Goal: Information Seeking & Learning: Understand process/instructions

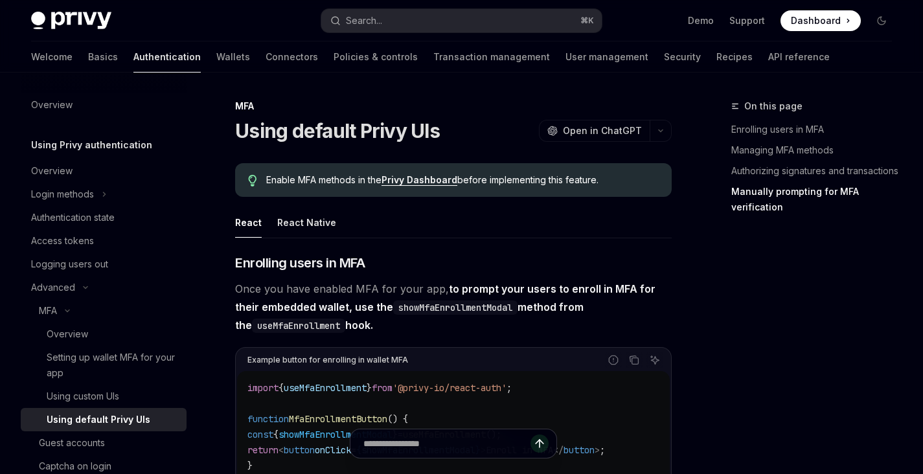
scroll to position [2513, 0]
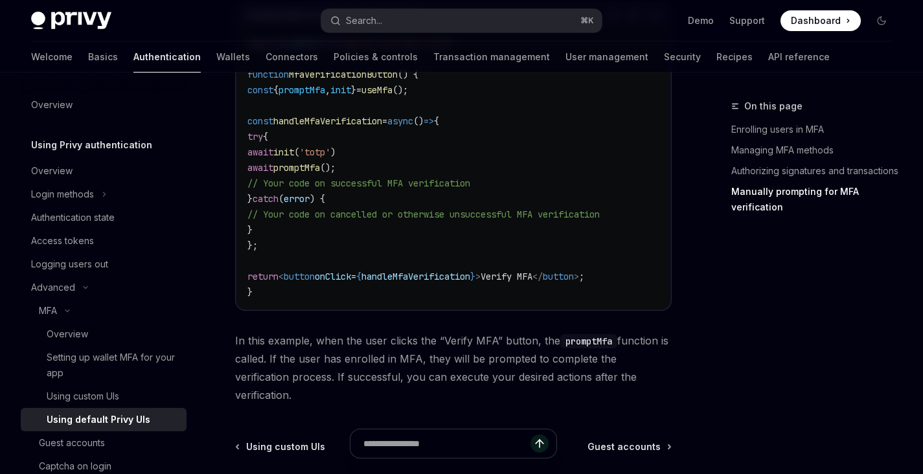
click at [456, 166] on code "import { useMfa } from '@privy-io/react-auth' ; function MfaVerificationButton …" at bounding box center [453, 168] width 412 height 264
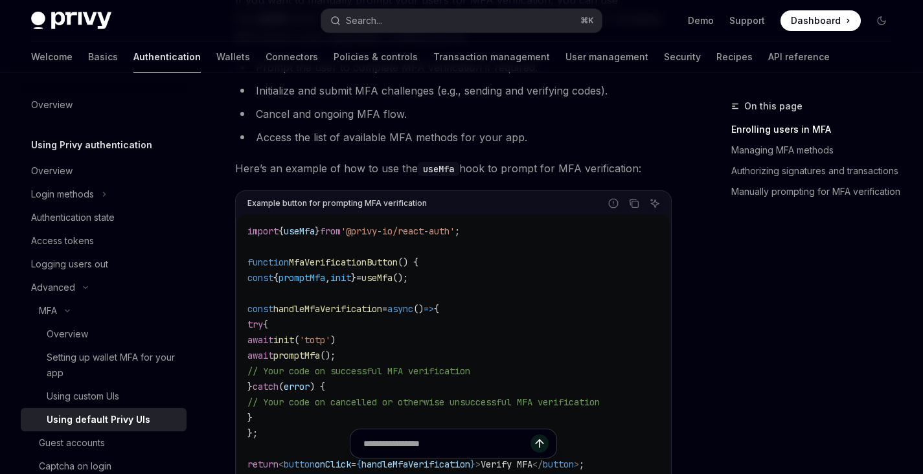
scroll to position [773, 0]
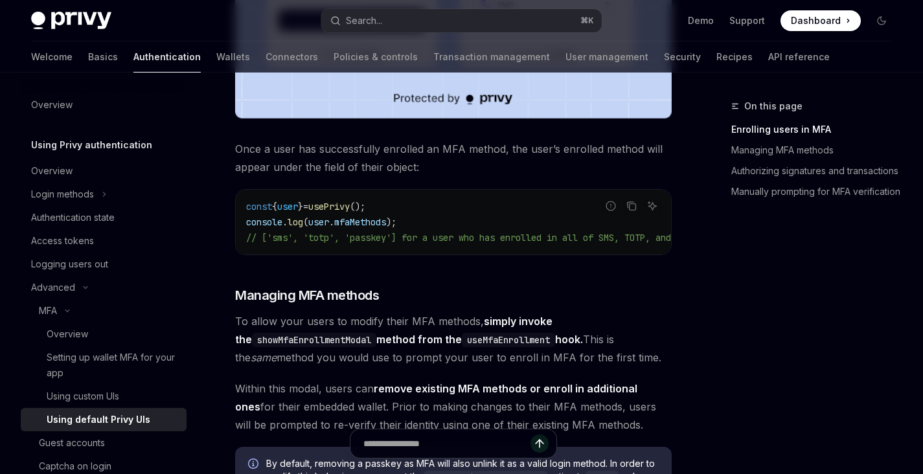
click at [316, 225] on span "user" at bounding box center [318, 222] width 21 height 12
copy code "console . log ( user . mfaMethods );"
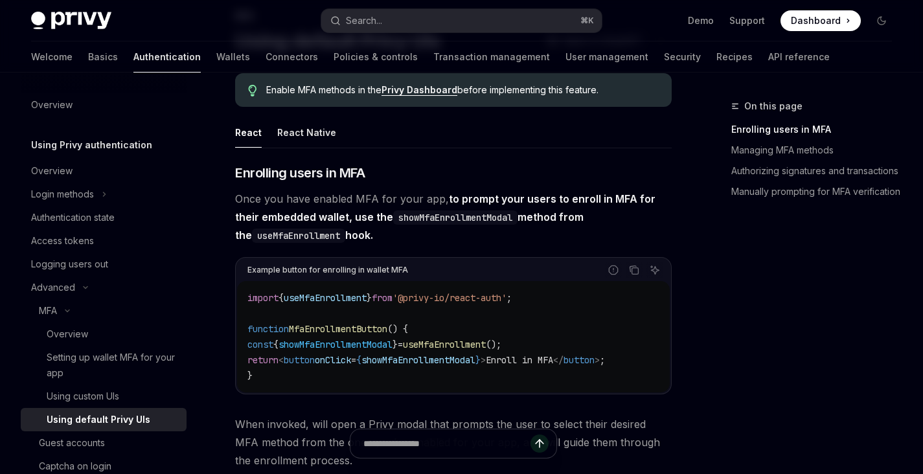
scroll to position [93, 0]
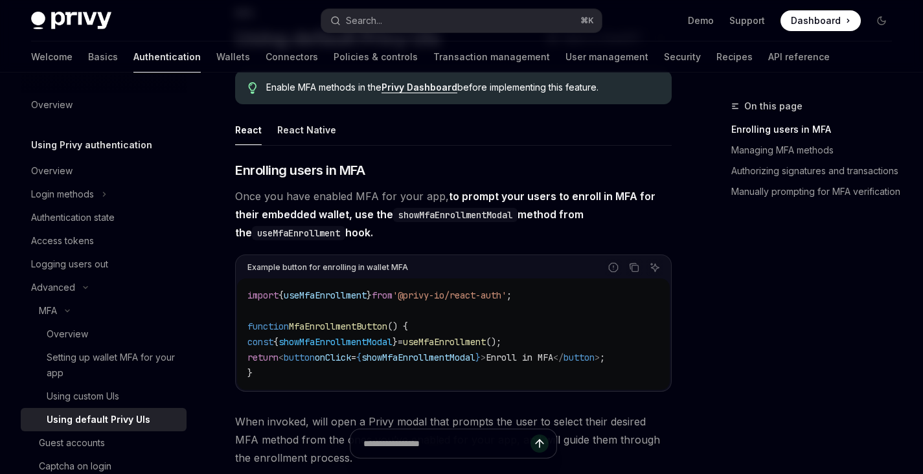
click at [517, 237] on span "Once you have enabled MFA for your app, to prompt your users to enroll in MFA f…" at bounding box center [453, 214] width 436 height 54
click at [365, 343] on span "showMfaEnrollmentModal" at bounding box center [335, 342] width 114 height 12
copy span "showMfaEnrollmentModal"
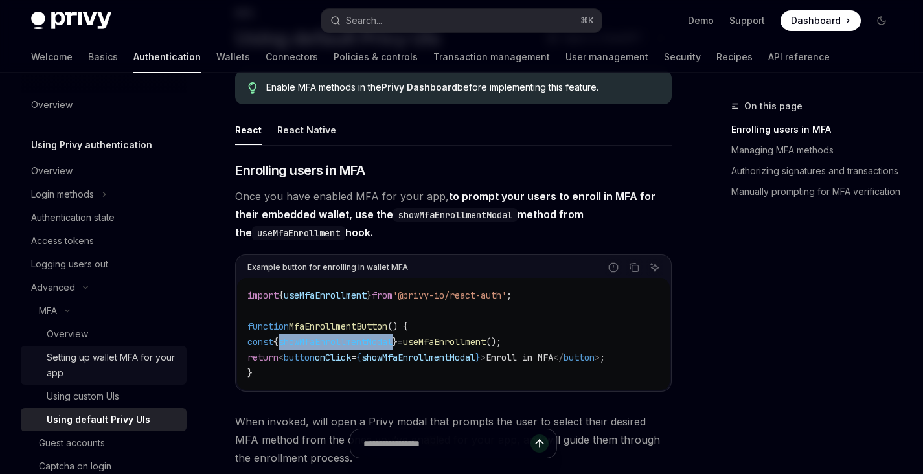
scroll to position [16, 0]
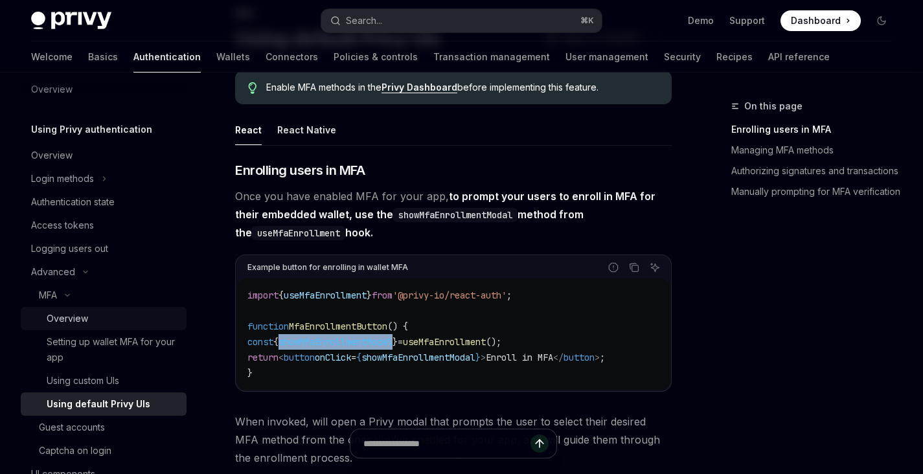
click at [120, 316] on div "Overview" at bounding box center [113, 319] width 132 height 16
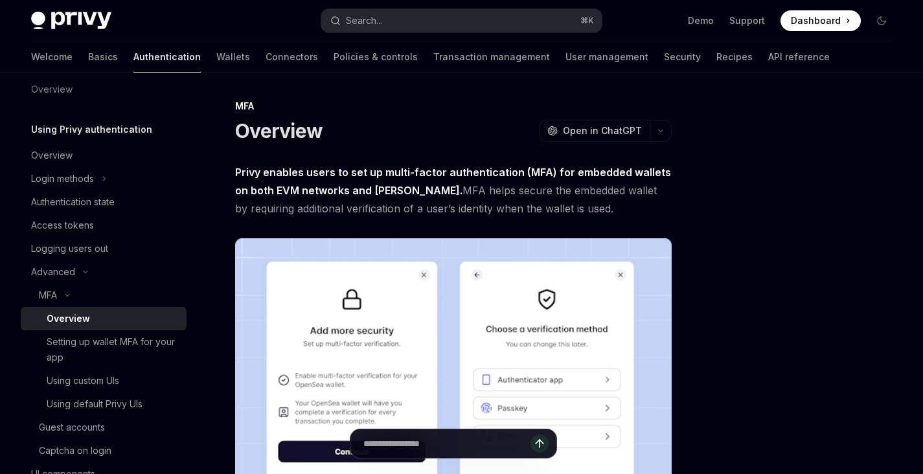
scroll to position [482, 0]
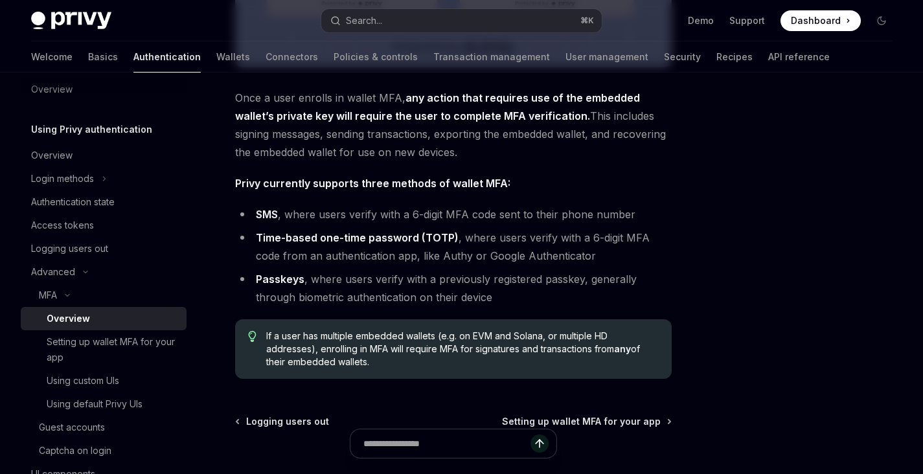
click at [516, 257] on li "Time-based one-time password (TOTP) , where users verify with a 6-digit MFA cod…" at bounding box center [453, 247] width 436 height 36
click at [494, 286] on li "Passkeys , where users verify with a previously registered passkey, generally t…" at bounding box center [453, 288] width 436 height 36
click at [492, 280] on li "Passkeys , where users verify with a previously registered passkey, generally t…" at bounding box center [453, 288] width 436 height 36
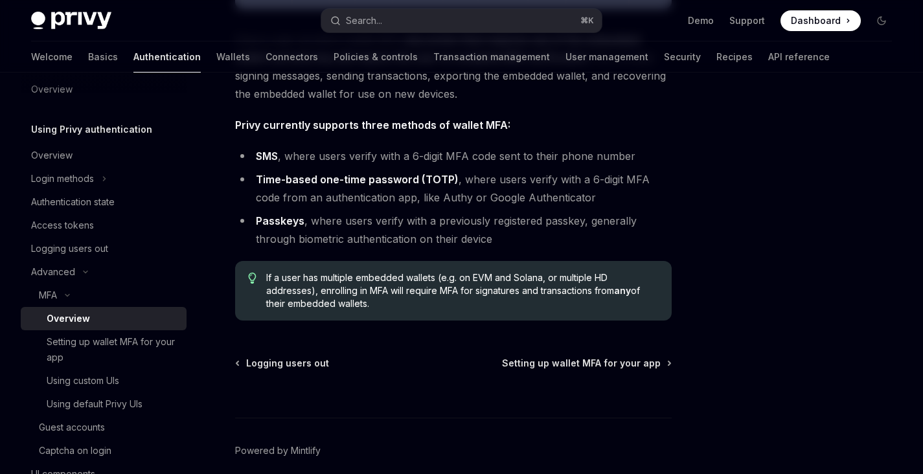
scroll to position [545, 0]
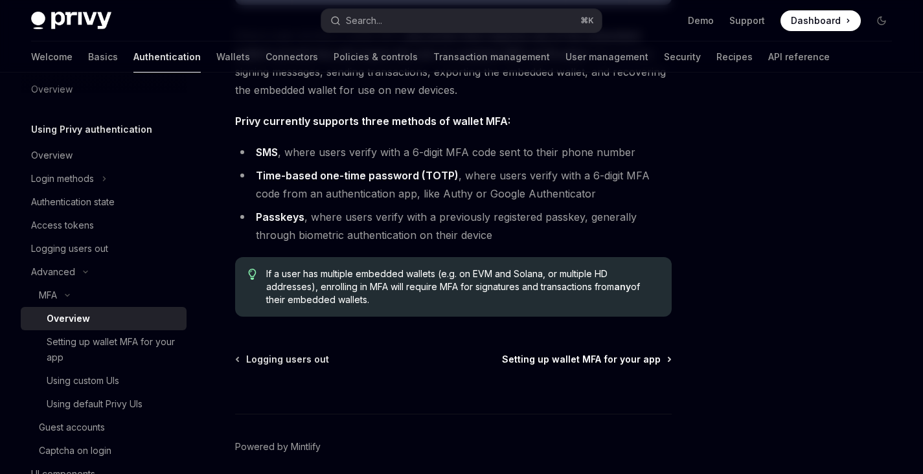
click at [545, 359] on span "Setting up wallet MFA for your app" at bounding box center [581, 359] width 159 height 13
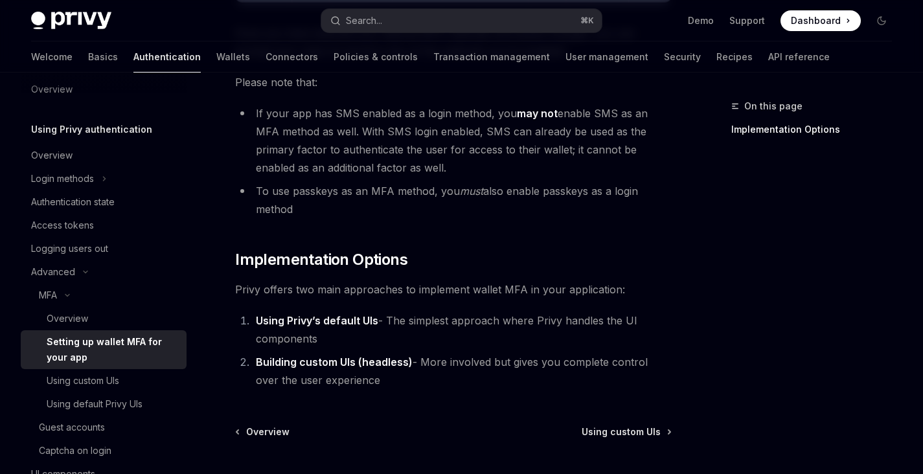
scroll to position [725, 0]
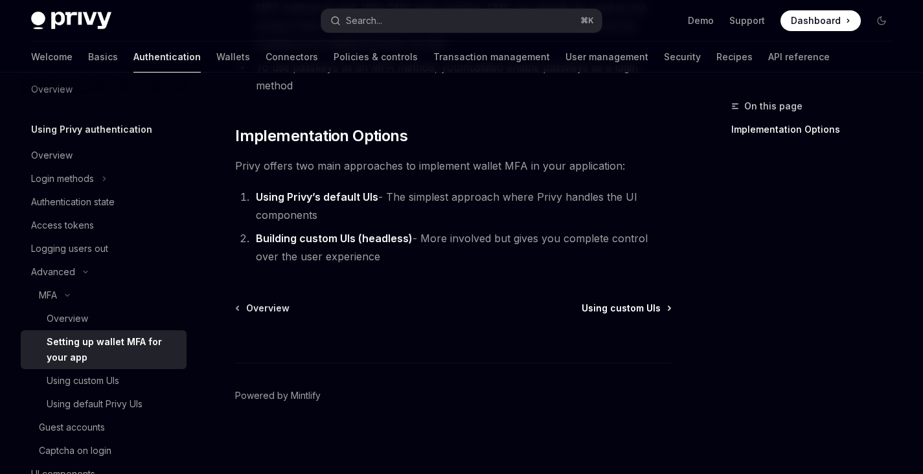
click at [619, 305] on span "Using custom UIs" at bounding box center [621, 308] width 79 height 13
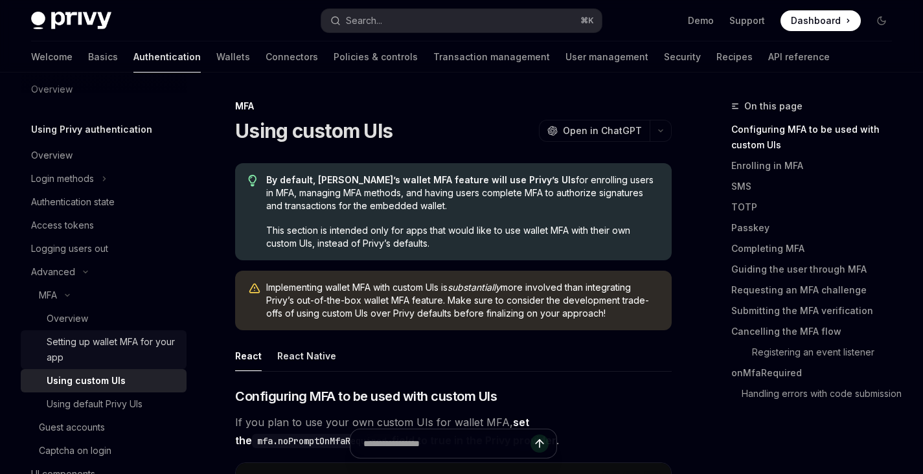
click at [83, 359] on div "Setting up wallet MFA for your app" at bounding box center [113, 349] width 132 height 31
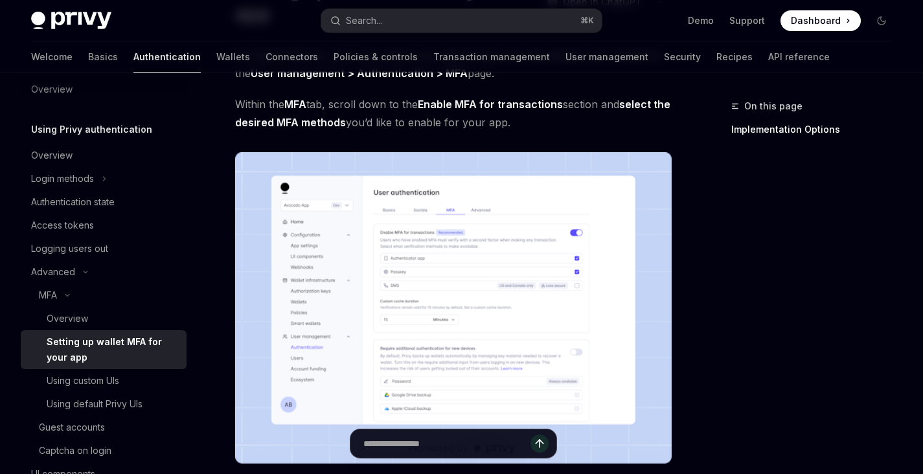
scroll to position [154, 0]
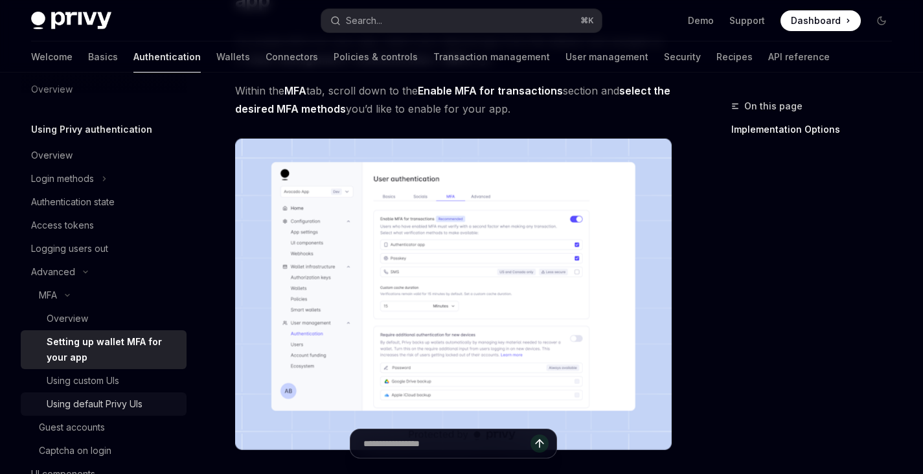
click at [94, 396] on div "Using default Privy UIs" at bounding box center [95, 404] width 96 height 16
type textarea "*"
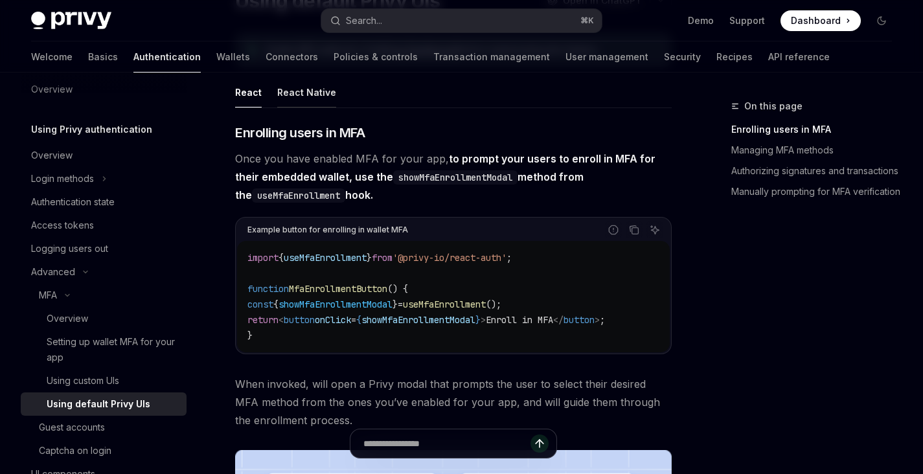
scroll to position [137, 0]
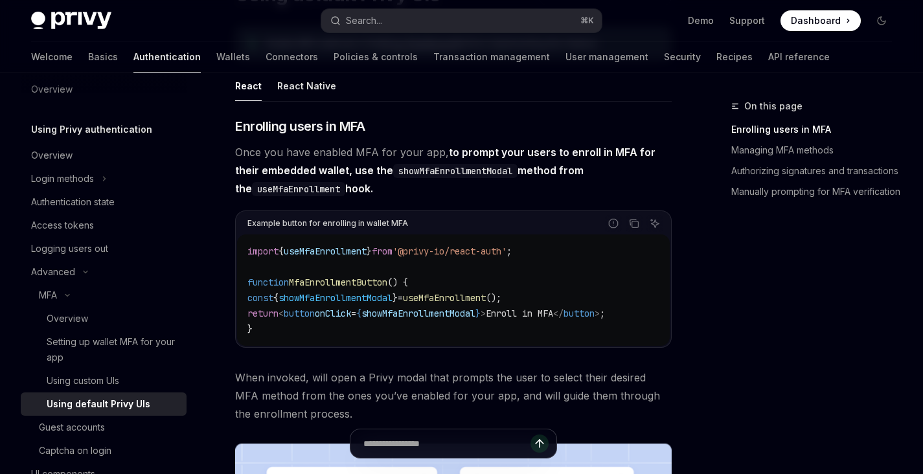
click at [473, 302] on span "useMfaEnrollment" at bounding box center [444, 298] width 83 height 12
copy span "useMfaEnrollment"
click at [392, 300] on span "showMfaEnrollmentModal" at bounding box center [335, 298] width 114 height 12
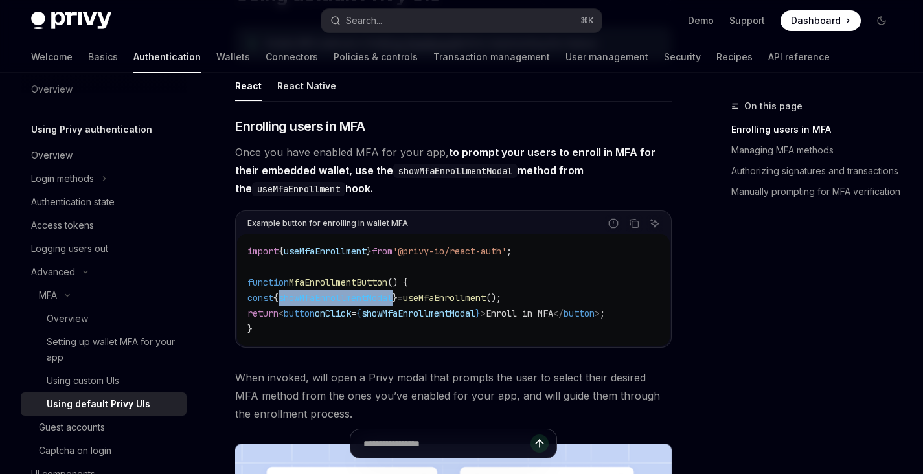
copy span "showMfaEnrollmentModal"
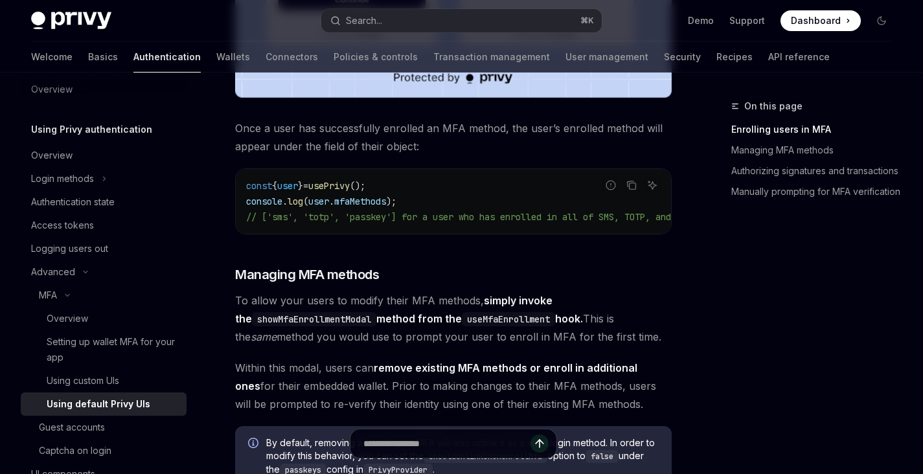
scroll to position [784, 0]
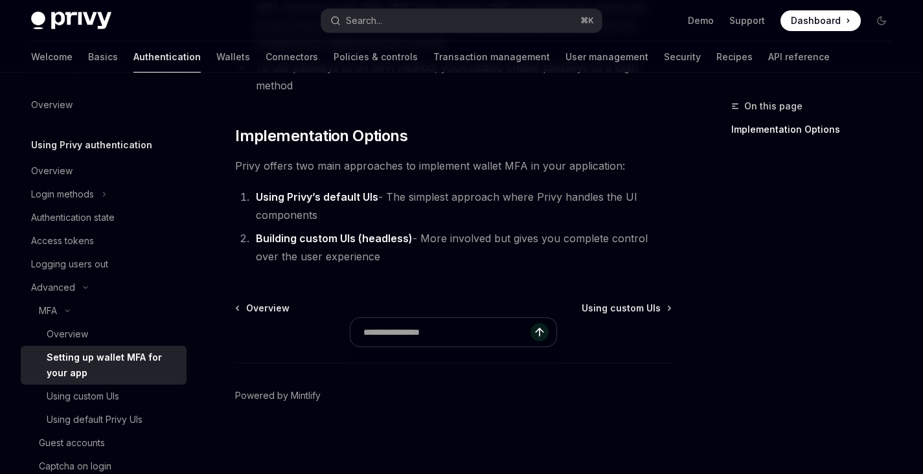
scroll to position [725, 0]
click at [115, 216] on div "Authentication state" at bounding box center [73, 218] width 84 height 16
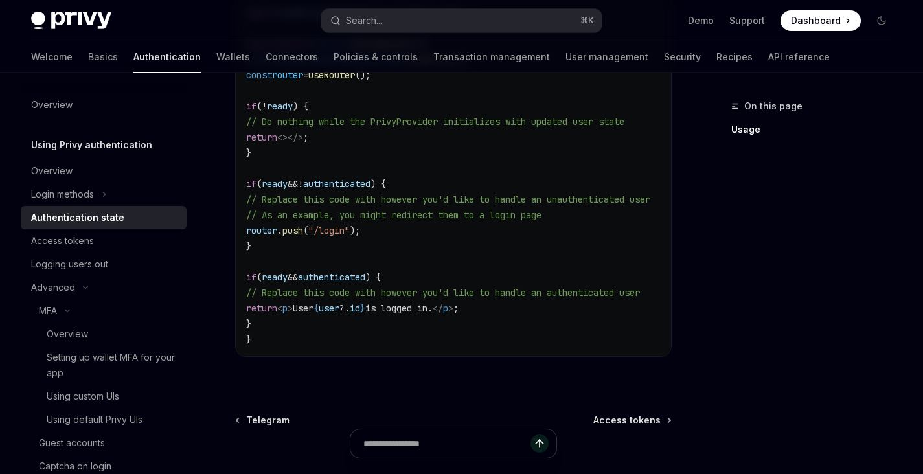
scroll to position [530, 0]
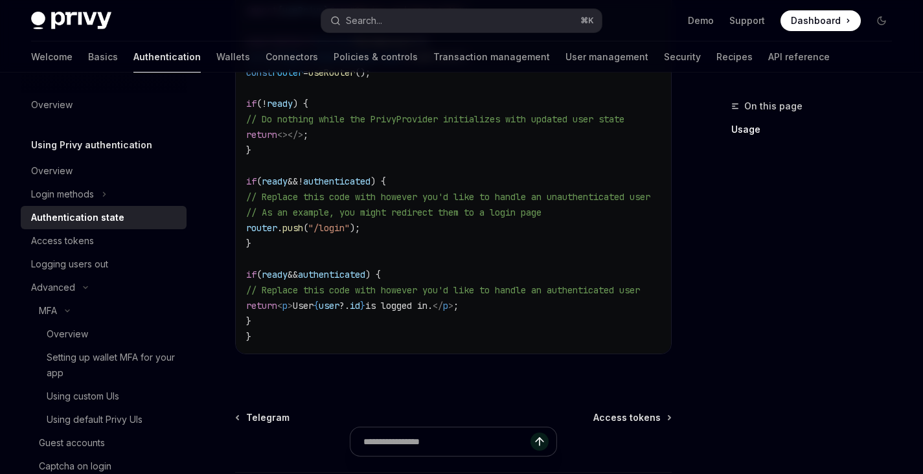
click at [345, 278] on span "authenticated" at bounding box center [331, 275] width 67 height 12
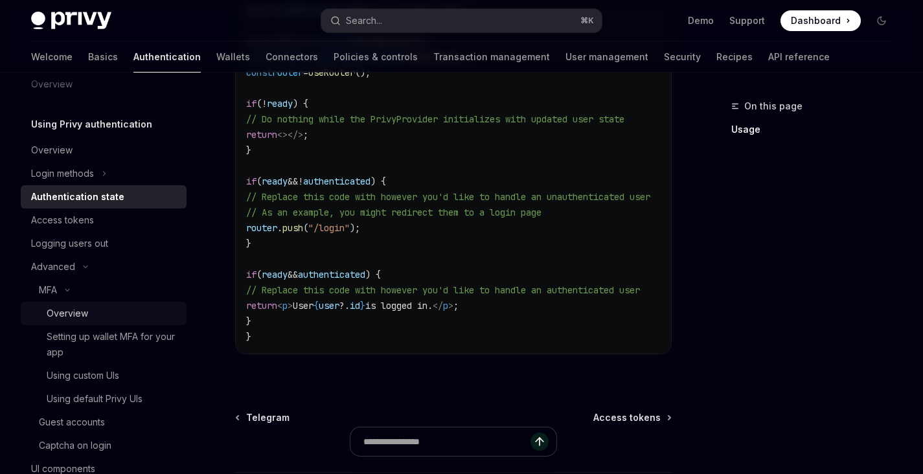
click at [88, 319] on div "Overview" at bounding box center [113, 314] width 132 height 16
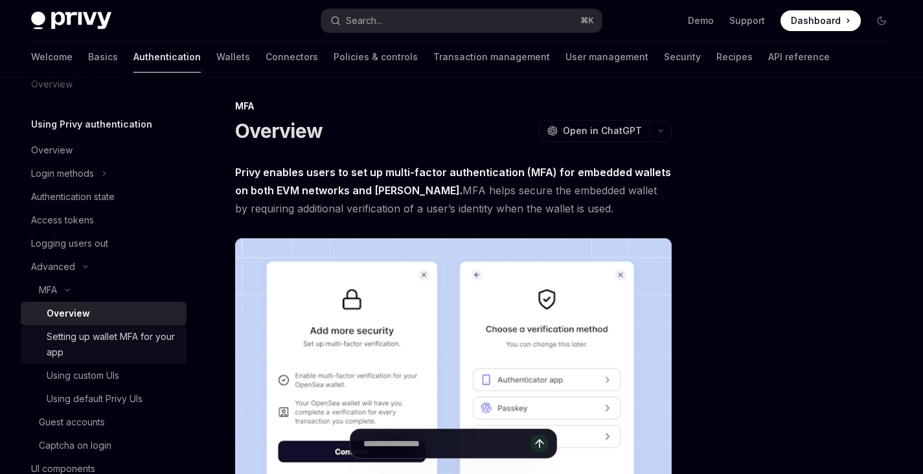
click at [124, 354] on div "Setting up wallet MFA for your app" at bounding box center [113, 344] width 132 height 31
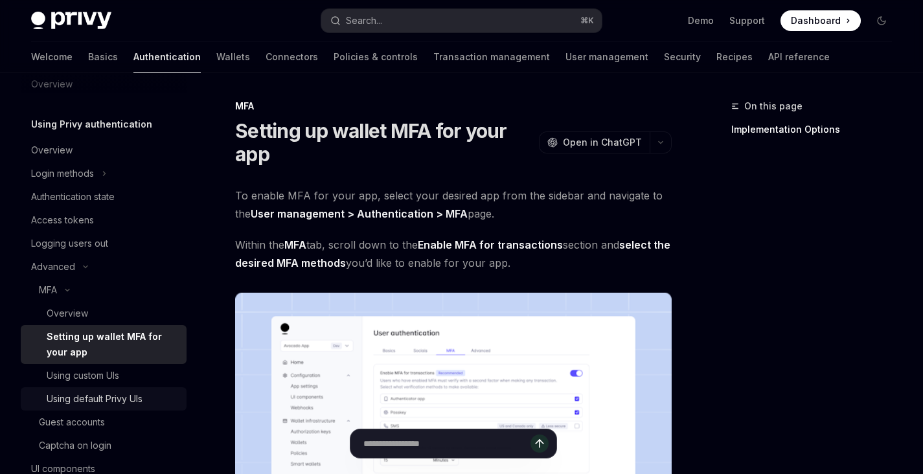
click at [136, 405] on div "Using default Privy UIs" at bounding box center [95, 399] width 96 height 16
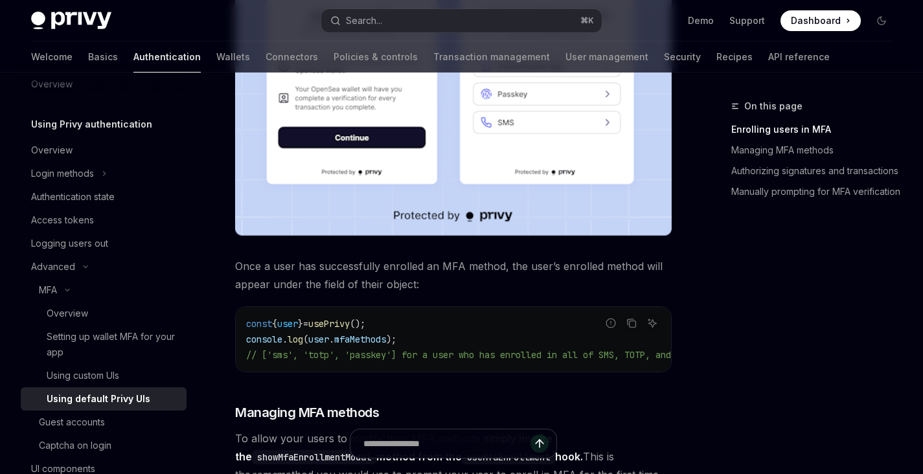
scroll to position [816, 0]
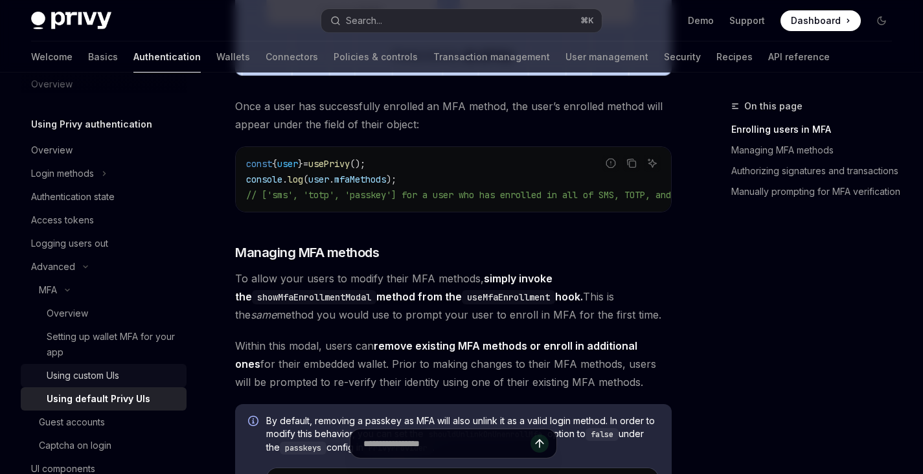
click at [134, 373] on div "Using custom UIs" at bounding box center [113, 376] width 132 height 16
type textarea "*"
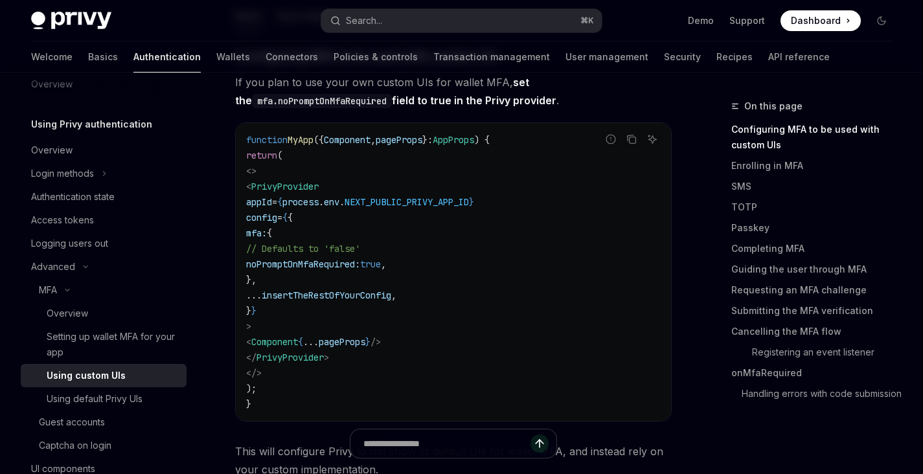
scroll to position [345, 0]
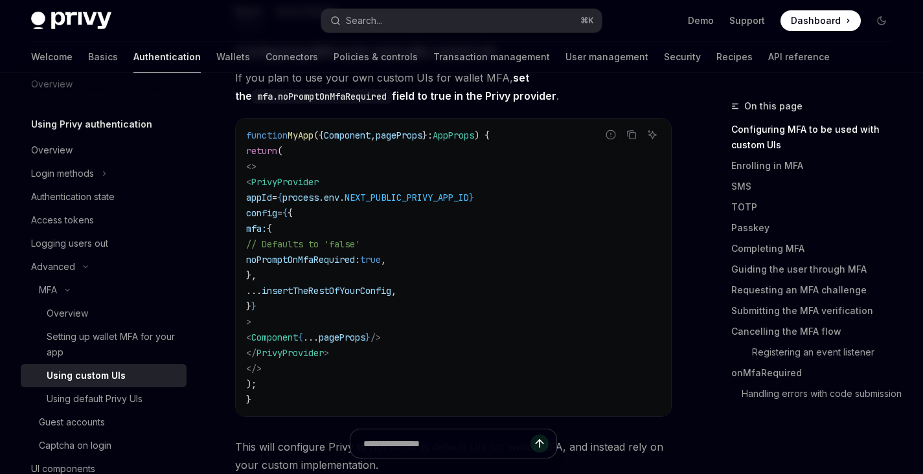
click at [360, 255] on span "noPromptOnMfaRequired:" at bounding box center [303, 260] width 114 height 12
copy span "noPromptOnMfaRequired"
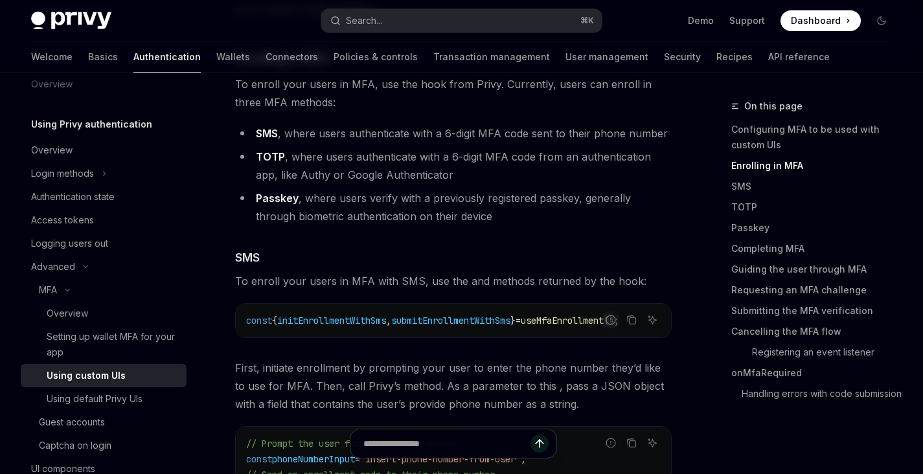
scroll to position [815, 0]
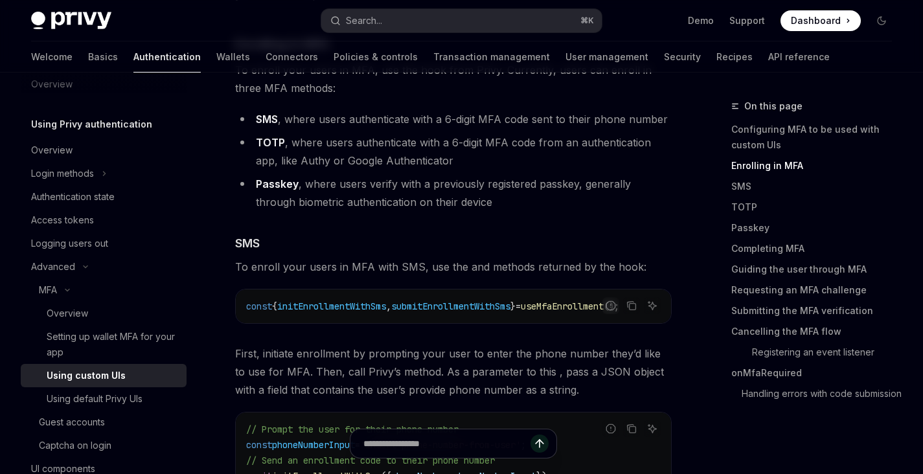
click at [380, 302] on span "initEnrollmentWithSms" at bounding box center [331, 306] width 109 height 12
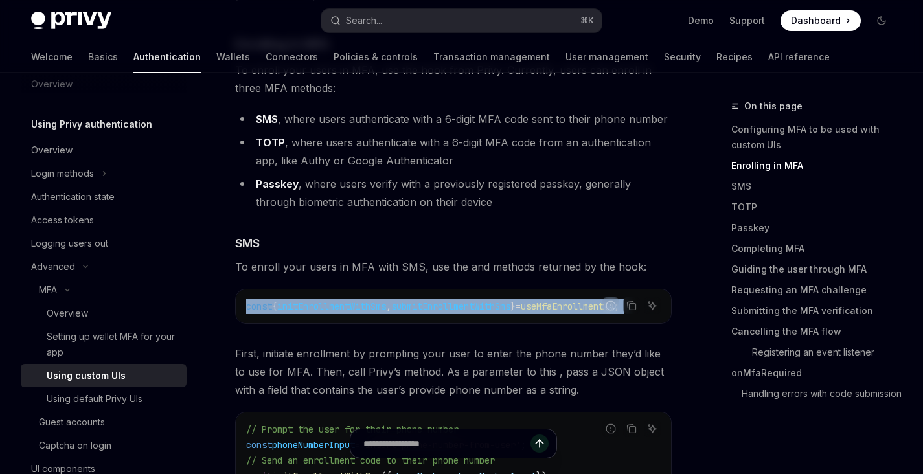
click at [380, 302] on span "initEnrollmentWithSms" at bounding box center [331, 306] width 109 height 12
copy code "const { initEnrollmentWithSms , submitEnrollmentWithSms } = useMfaEnrollment ();"
click at [380, 302] on span "initEnrollmentWithSms" at bounding box center [331, 306] width 109 height 12
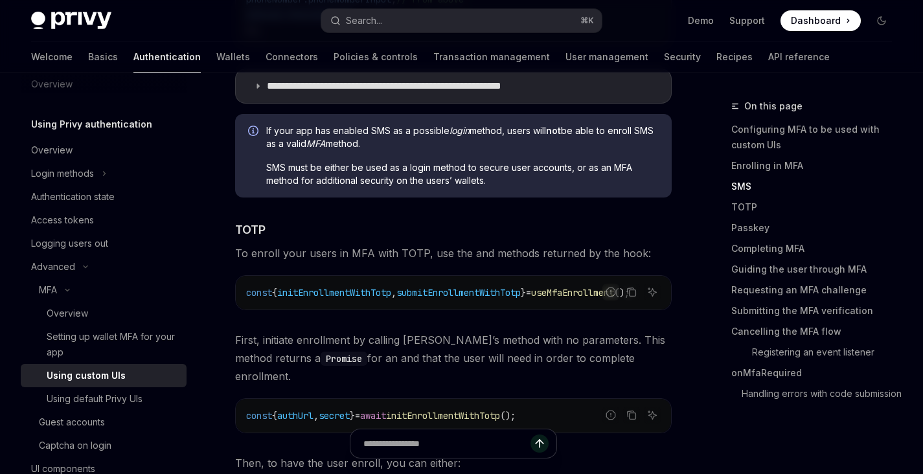
scroll to position [1605, 0]
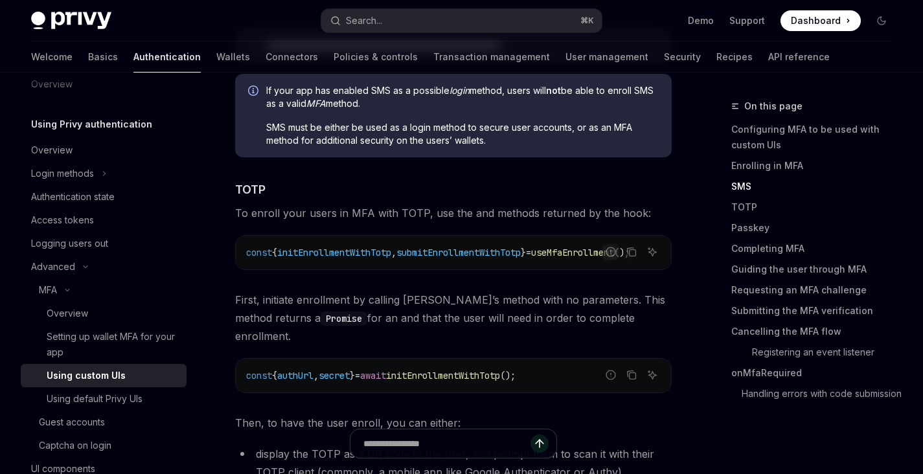
click at [508, 260] on code "const { initEnrollmentWithTotp , submitEnrollmentWithTotp } = useMfaEnrollment …" at bounding box center [453, 253] width 414 height 16
click at [508, 256] on span "submitEnrollmentWithTotp" at bounding box center [458, 253] width 124 height 12
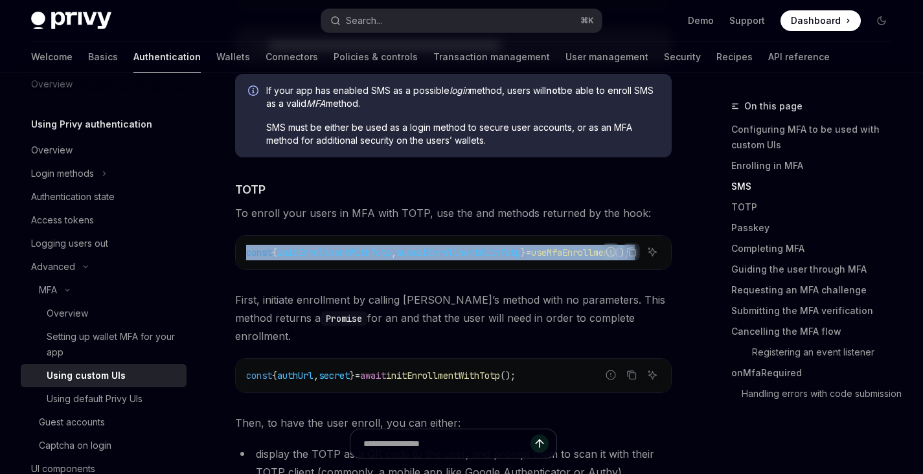
click at [508, 256] on span "submitEnrollmentWithTotp" at bounding box center [458, 253] width 124 height 12
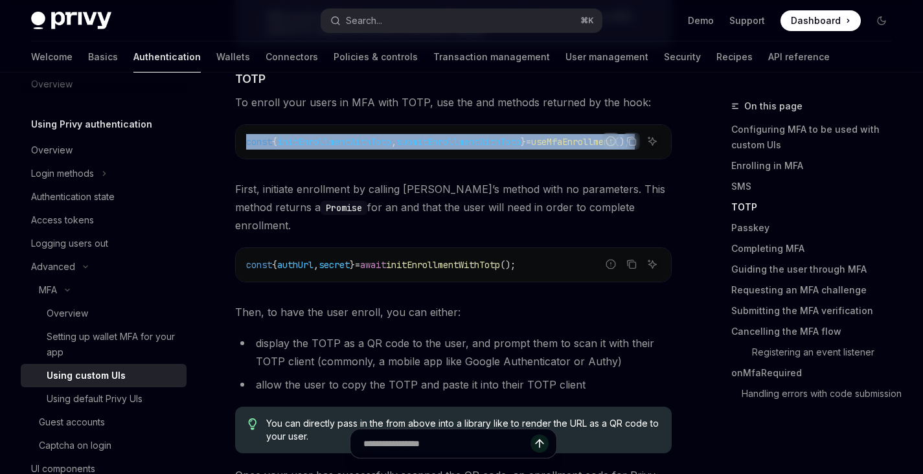
scroll to position [1715, 0]
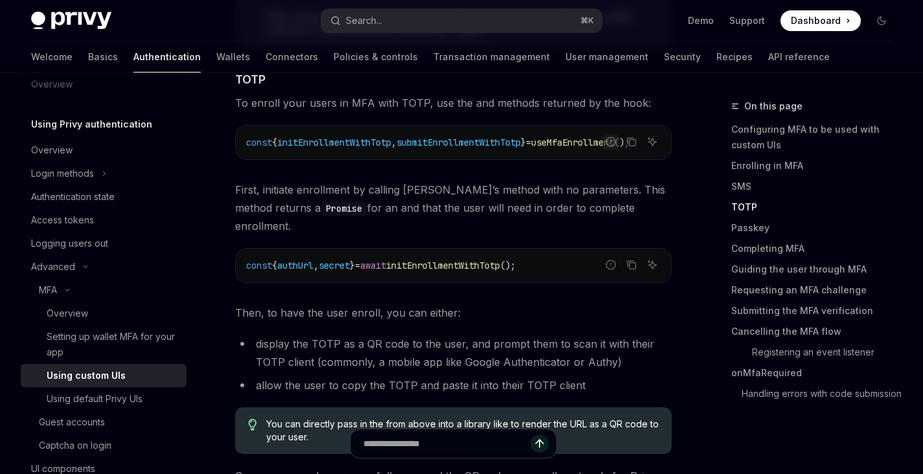
click at [436, 261] on span "initEnrollmentWithTotp" at bounding box center [443, 266] width 114 height 12
copy span "initEnrollmentWithTotp"
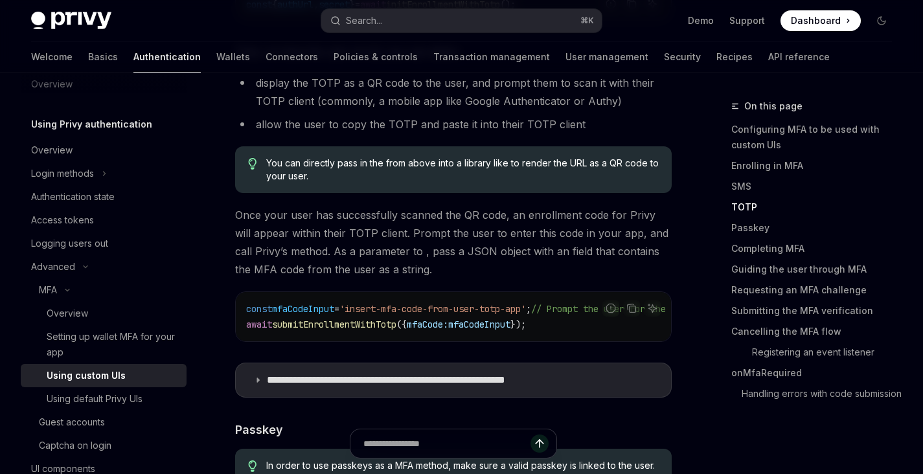
scroll to position [1977, 0]
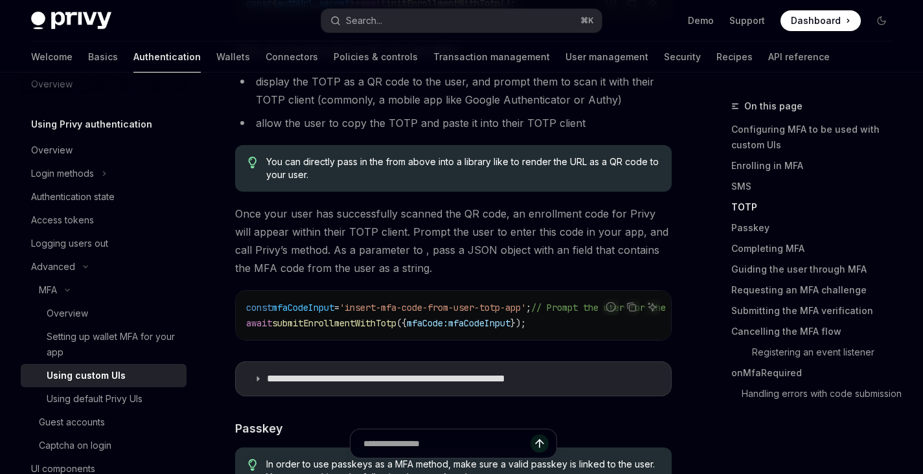
click at [446, 317] on span "mfaCode:" at bounding box center [427, 323] width 41 height 12
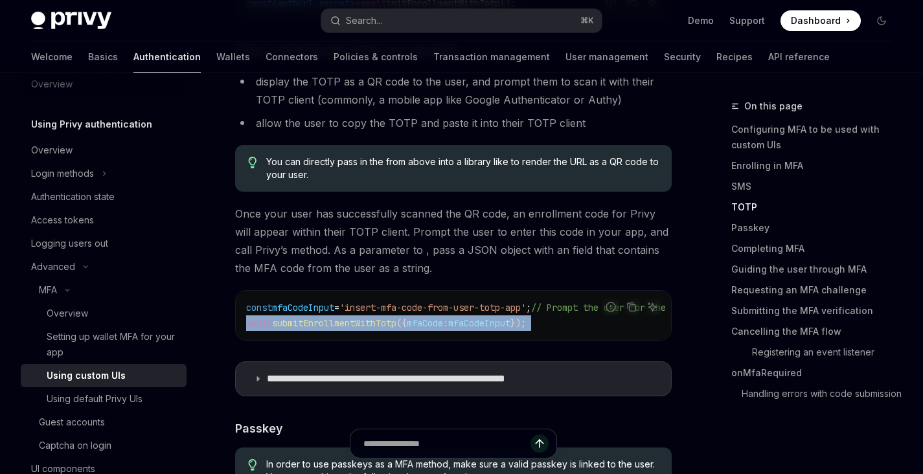
click at [446, 317] on span "mfaCode:" at bounding box center [427, 323] width 41 height 12
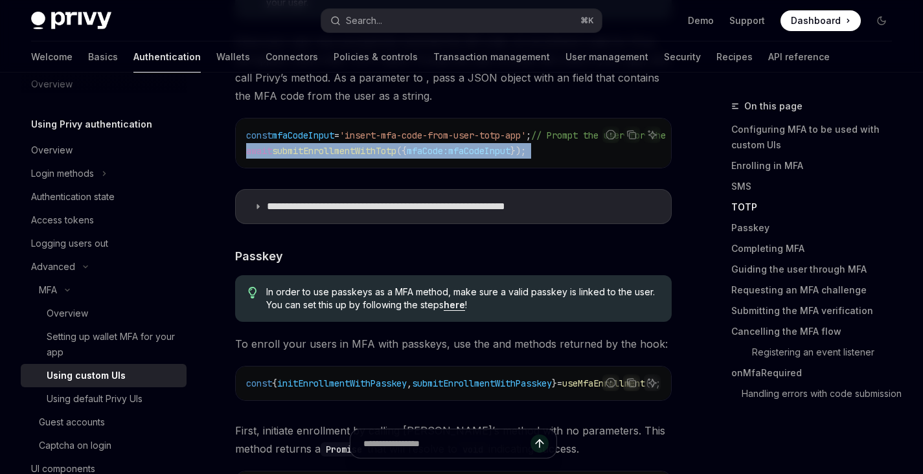
scroll to position [2160, 0]
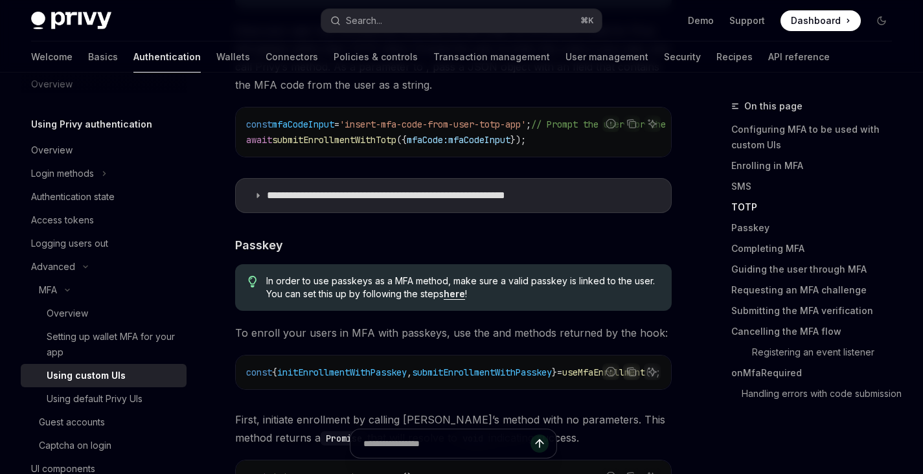
click at [398, 365] on code "const { initEnrollmentWithPasskey , submitEnrollmentWithPasskey } = useMfaEnrol…" at bounding box center [469, 373] width 446 height 16
copy span "initEnrollmentWithPasskey"
click at [499, 368] on span "submitEnrollmentWithPasskey" at bounding box center [482, 373] width 140 height 12
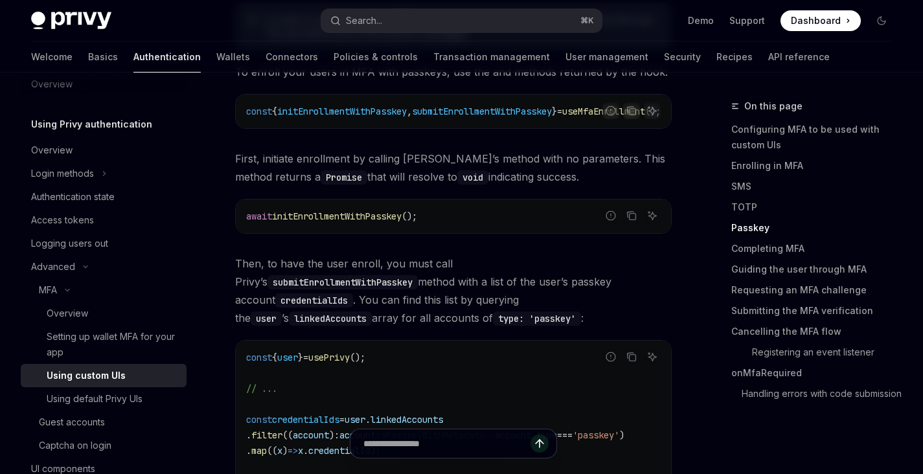
scroll to position [2423, 0]
click at [418, 274] on code "submitEnrollmentWithPasskey" at bounding box center [342, 281] width 150 height 14
copy code "submitEnrollmentWithPasskey"
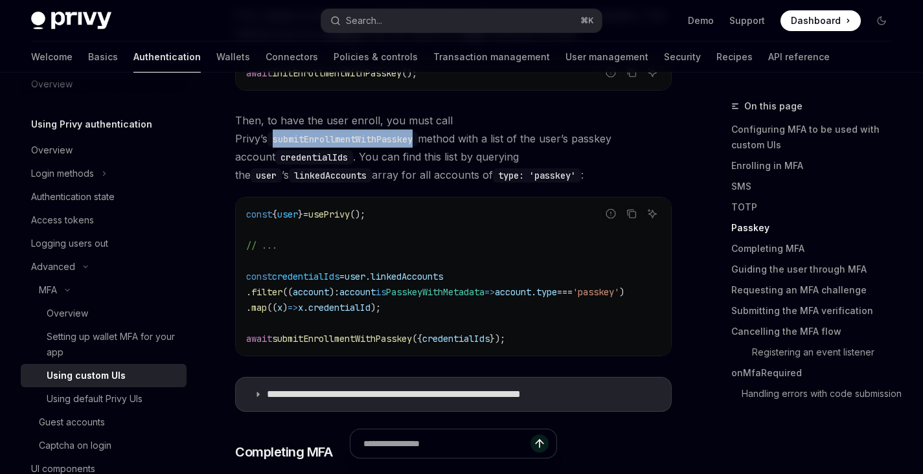
scroll to position [2566, 0]
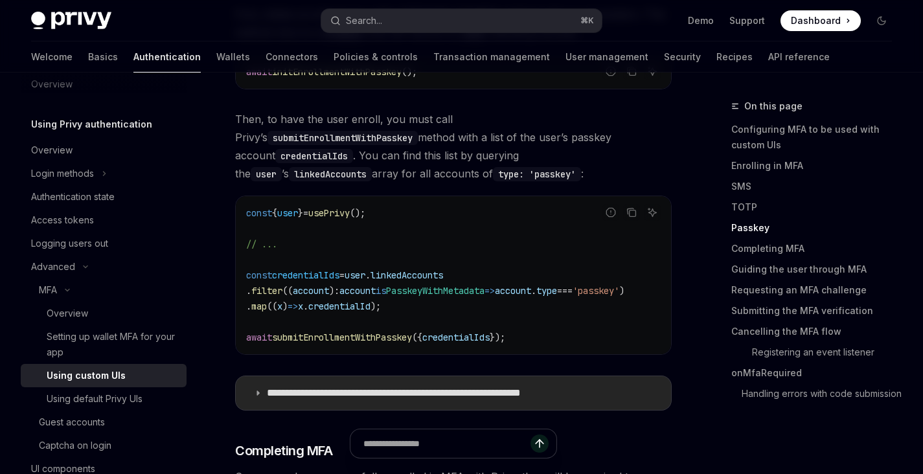
click at [313, 387] on p "**********" at bounding box center [435, 393] width 336 height 13
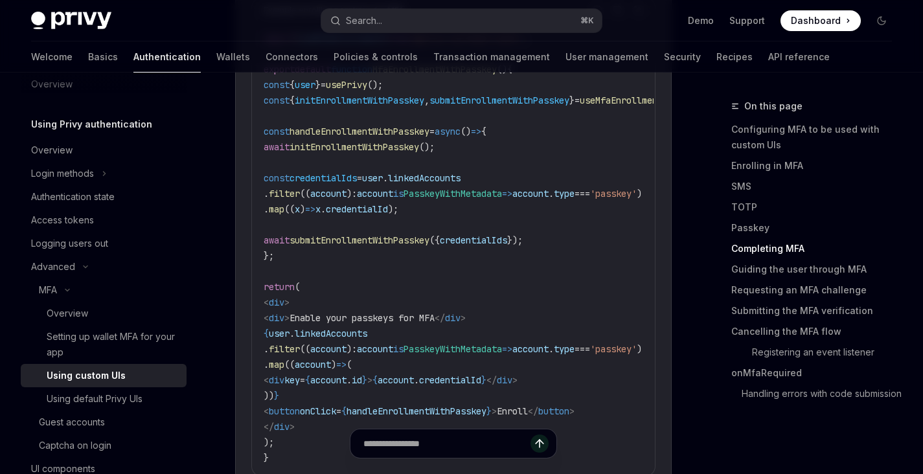
scroll to position [3031, 0]
